Goal: Information Seeking & Learning: Check status

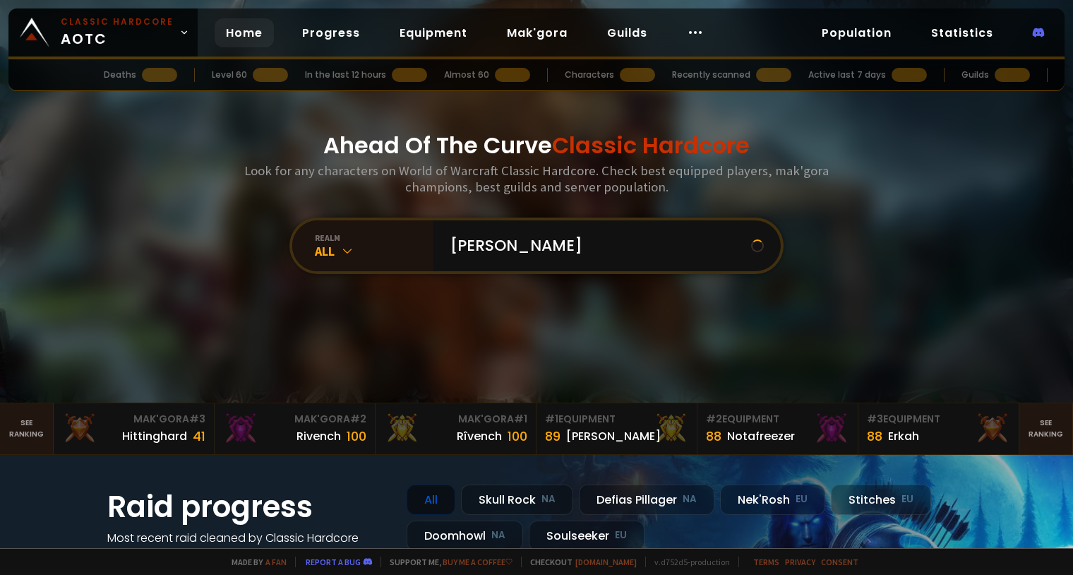
type input "reaper"
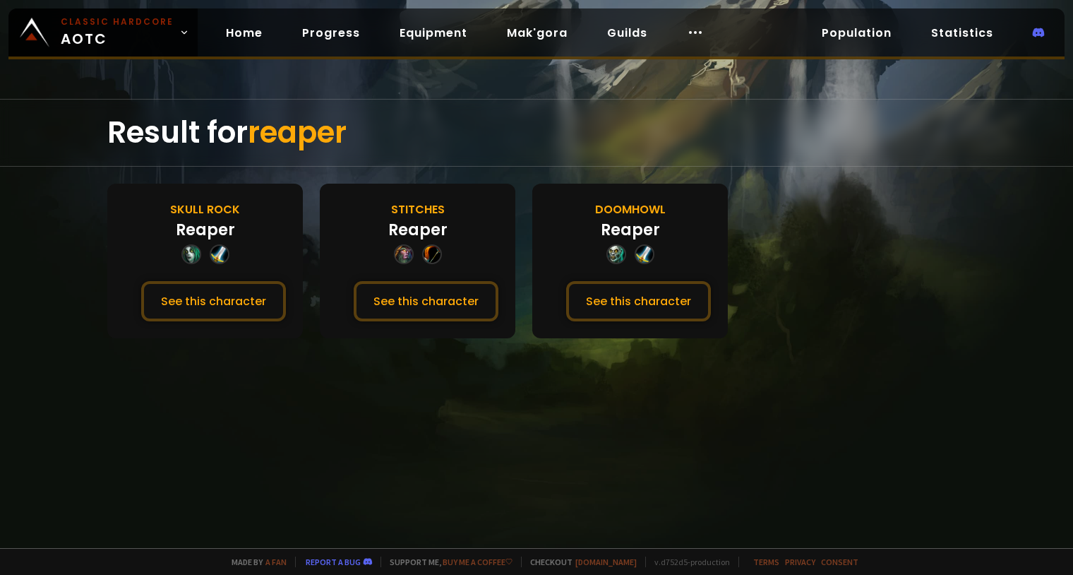
click at [624, 220] on div "Reaper" at bounding box center [630, 229] width 59 height 23
click at [638, 235] on div "Reaper" at bounding box center [630, 229] width 59 height 23
click at [642, 297] on button "See this character" at bounding box center [638, 301] width 145 height 40
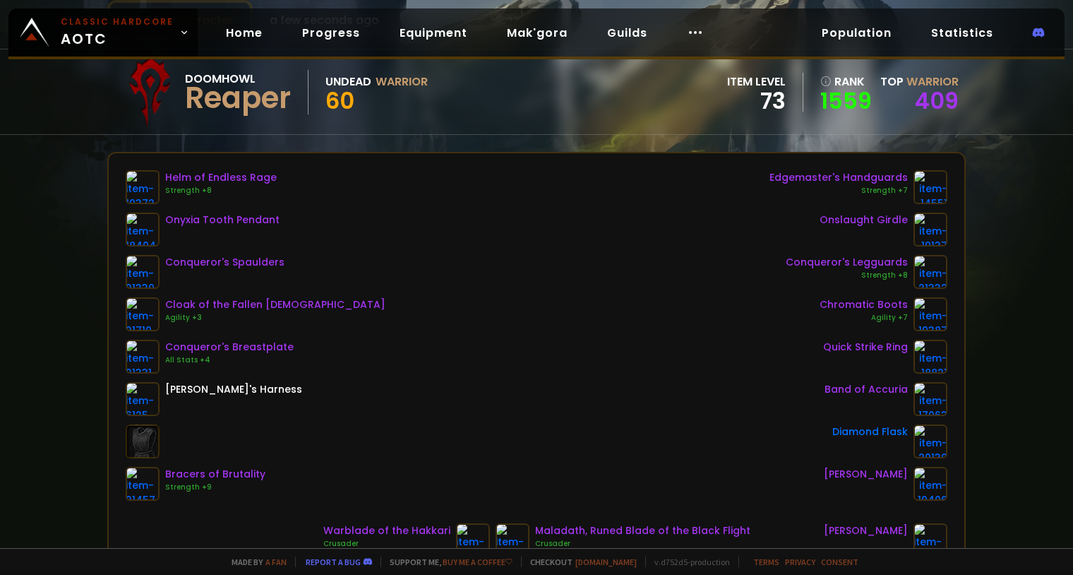
scroll to position [71, 0]
